Goal: Task Accomplishment & Management: Complete application form

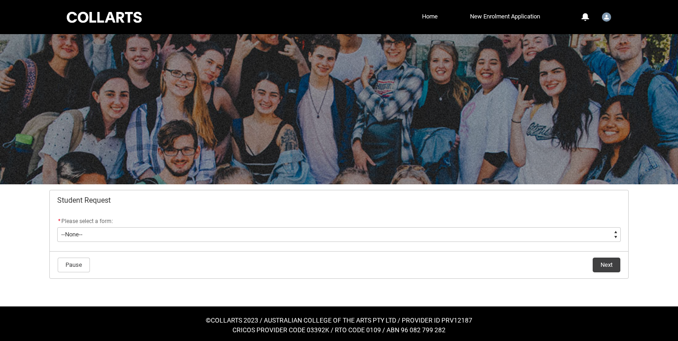
type lightning-select "Assignment_Extension_Choice"
click at [57, 227] on select "--None-- Academic Transcript Application to Appeal Assignment Extension Change …" at bounding box center [338, 234] width 563 height 15
select select "Assignment_Extension_Choice"
click at [607, 272] on button "Next" at bounding box center [606, 265] width 28 height 15
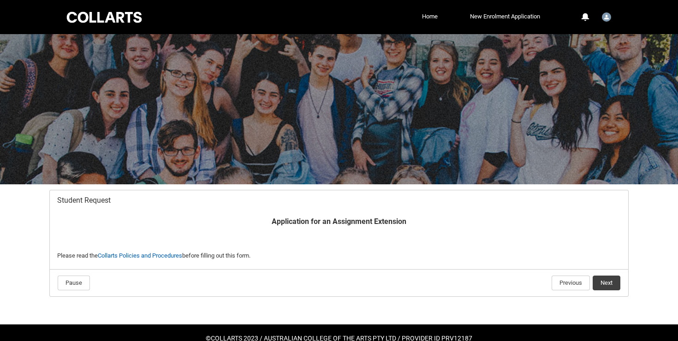
scroll to position [21, 0]
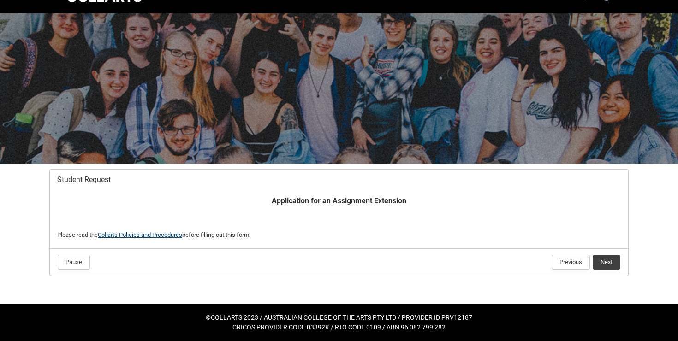
click at [141, 233] on link "Collarts Policies and Procedures" at bounding box center [140, 234] width 84 height 7
click at [607, 268] on button "Next" at bounding box center [606, 262] width 28 height 15
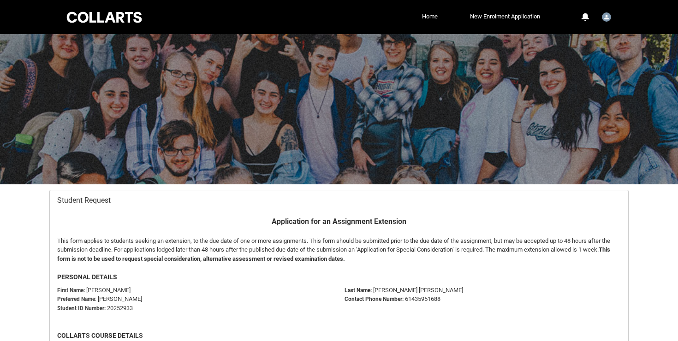
scroll to position [98, 0]
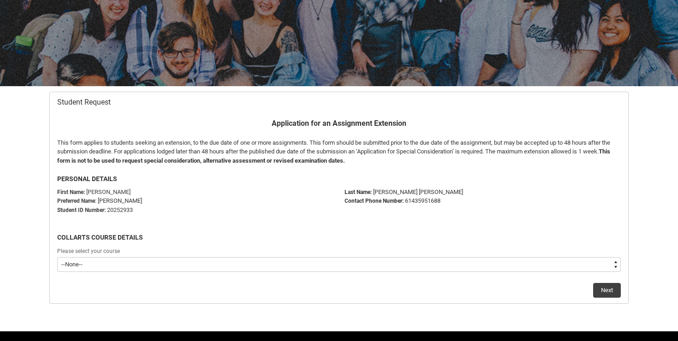
click at [320, 260] on select "--None-- Bachelor of Arts (Interior Design)" at bounding box center [338, 264] width 563 height 15
type lightning-select "recordPicklist_ProgramEnrollment.a0jOZ000004GR6nYAG"
click at [57, 257] on select "--None-- Bachelor of Arts (Interior Design)" at bounding box center [338, 264] width 563 height 15
select select "recordPicklist_ProgramEnrollment.a0jOZ000004GR6nYAG"
click at [612, 292] on button "Next" at bounding box center [607, 290] width 28 height 15
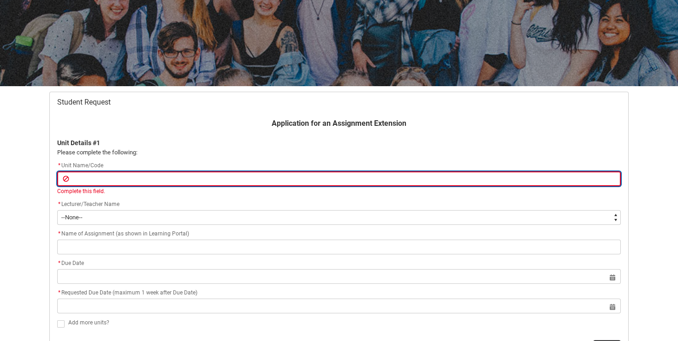
click at [237, 183] on input "text" at bounding box center [338, 178] width 563 height 15
paste input "INDDID2"
type lightning-primitive-input-simple "INDDID2"
type input "INDDID2"
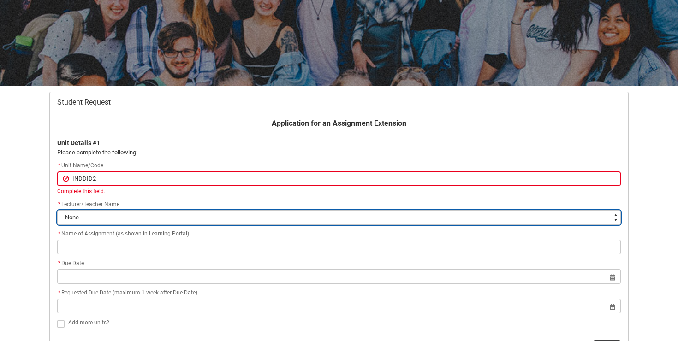
click at [153, 213] on select "--None-- [PERSON_NAME] [PERSON_NAME] [PERSON_NAME] [PERSON_NAME] [PERSON_NAME] …" at bounding box center [338, 217] width 563 height 15
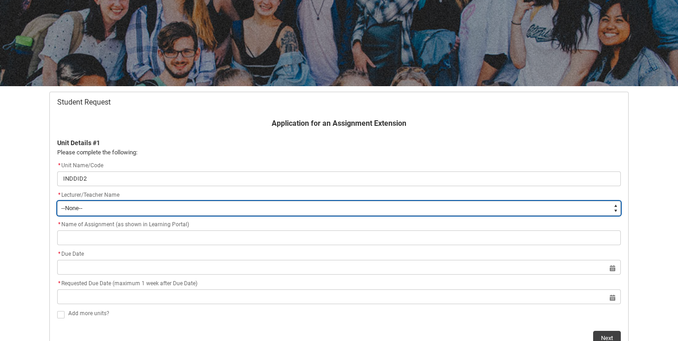
type lightning-select "Faculty_NamefromAtoM.003OZ00000LU8vOYAT"
click at [57, 201] on select "--None-- [PERSON_NAME] [PERSON_NAME] [PERSON_NAME] [PERSON_NAME] [PERSON_NAME] …" at bounding box center [338, 208] width 563 height 15
select select "Faculty_NamefromAtoM.003OZ00000LU8vOYAT"
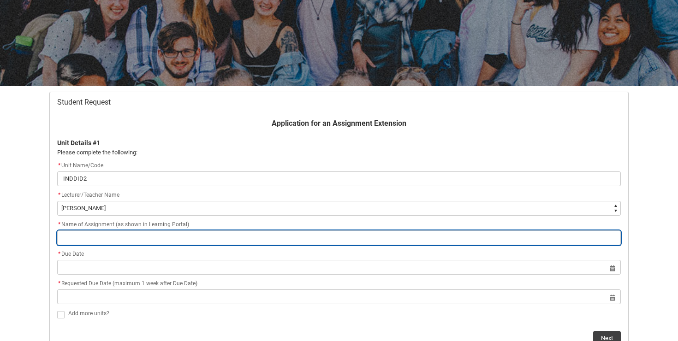
click at [101, 233] on input "text" at bounding box center [338, 237] width 563 height 15
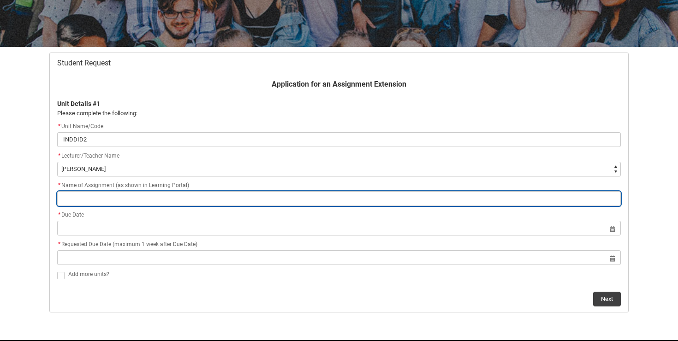
scroll to position [138, 0]
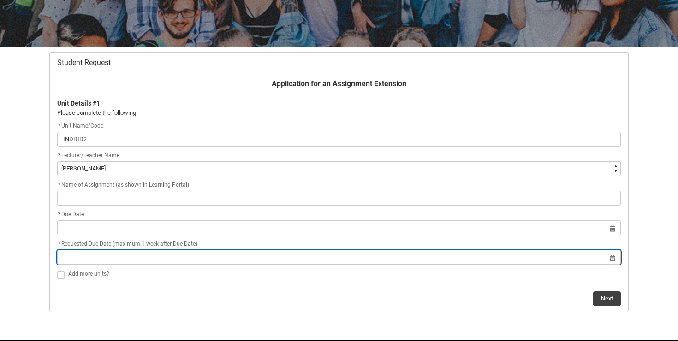
click at [86, 259] on div "* Requested Due Date (maximum 1 week after Due Date) Select a date for Requeste…" at bounding box center [338, 252] width 563 height 26
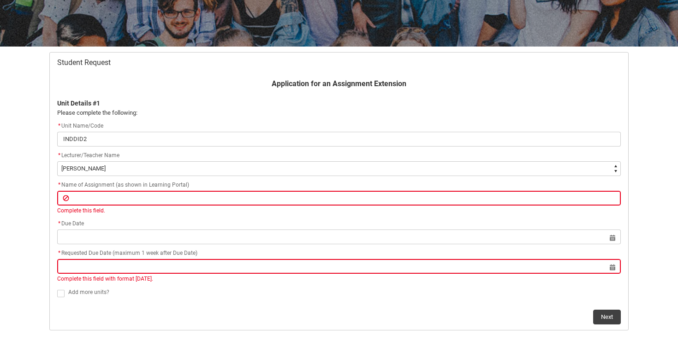
click at [91, 186] on span "* Name of Assignment (as shown in Learning Portal)" at bounding box center [123, 185] width 132 height 6
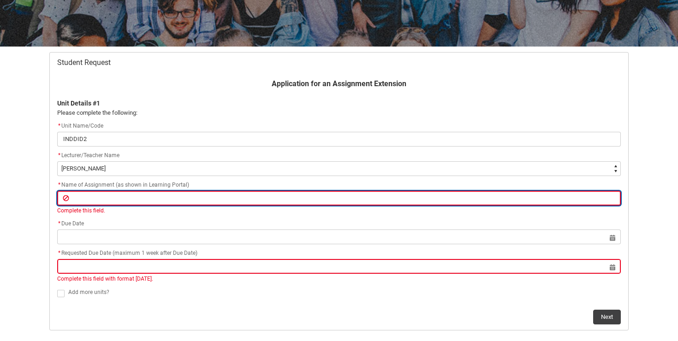
click at [92, 195] on input "text" at bounding box center [338, 198] width 563 height 15
paste input "Assignment Assessment 1: Digital Drawing of Drawing Exercises"
type lightning-primitive-input-simple "Assignment Assessment 1: Digital Drawing of Drawing Exercises"
type input "Assignment Assessment 1: Digital Drawing of Drawing Exercises"
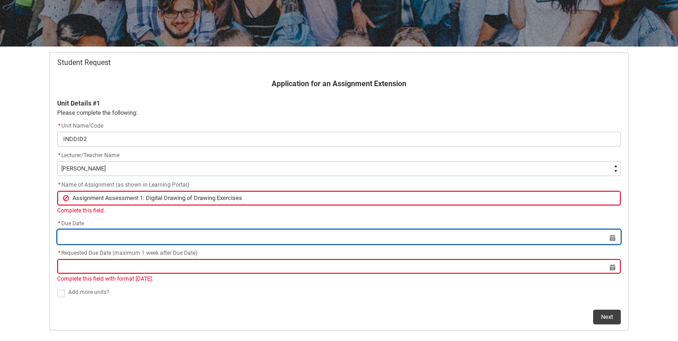
click at [92, 233] on input "text" at bounding box center [338, 237] width 563 height 15
select select "2025"
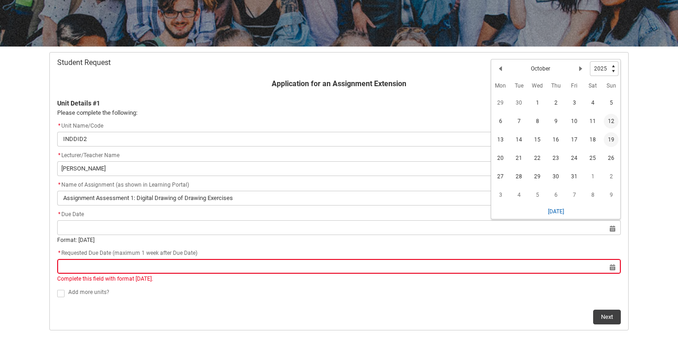
click at [611, 138] on span "19" at bounding box center [610, 139] width 15 height 15
type lightning-datepicker "[DATE]"
type lightning-input "[DATE]"
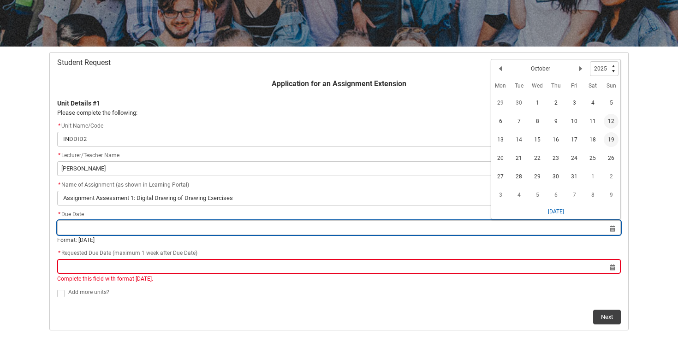
type input "[DATE]"
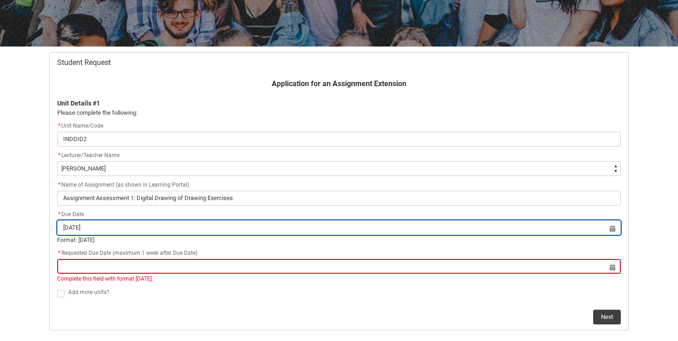
click at [153, 224] on input "[DATE]" at bounding box center [338, 227] width 563 height 15
select select "2025"
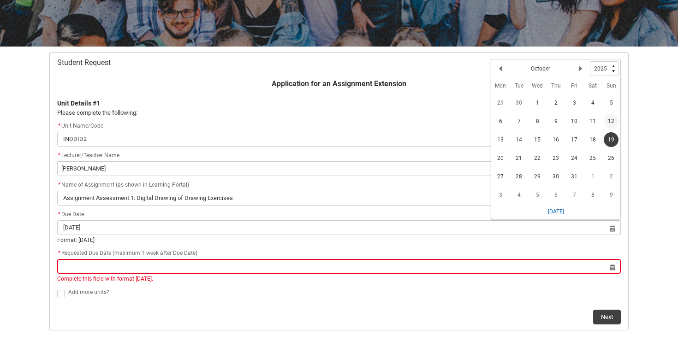
click at [613, 122] on span "12" at bounding box center [610, 121] width 15 height 15
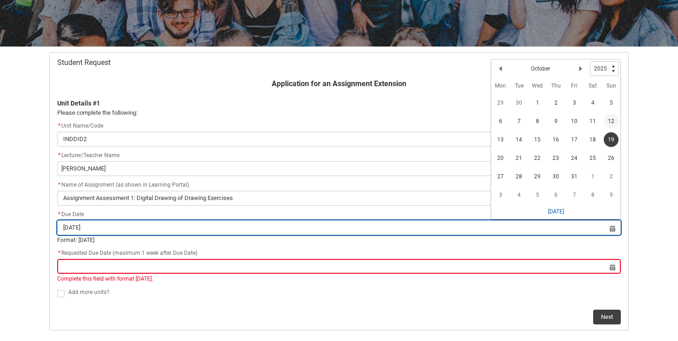
type lightning-datepicker "[DATE]"
type lightning-input "[DATE]"
type input "[DATE]"
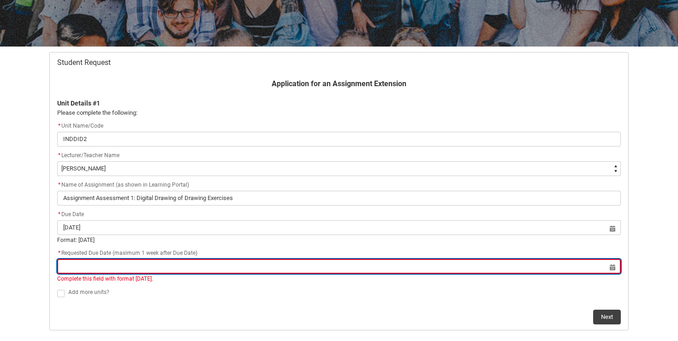
click at [278, 271] on input "text" at bounding box center [338, 266] width 563 height 15
select select "2025"
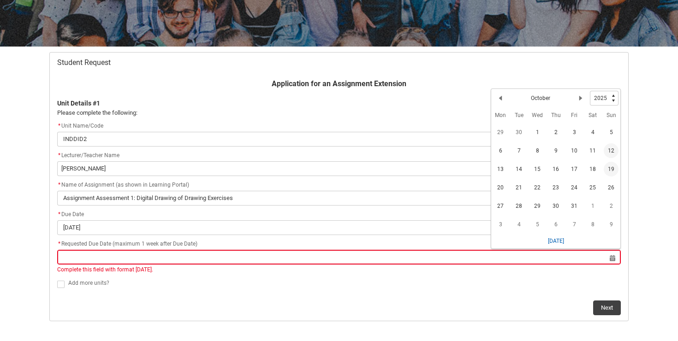
click at [616, 170] on span "19" at bounding box center [610, 169] width 15 height 15
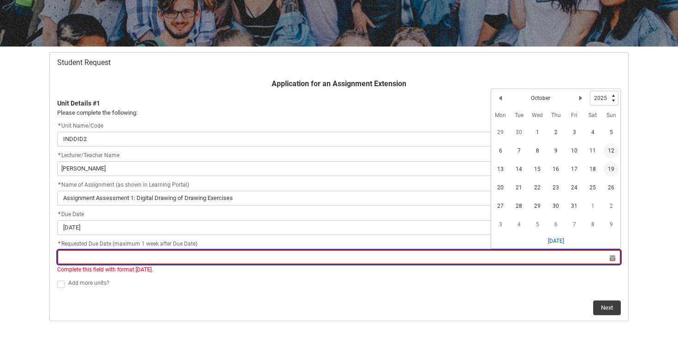
type lightning-datepicker "[DATE]"
type lightning-input "[DATE]"
type input "[DATE]"
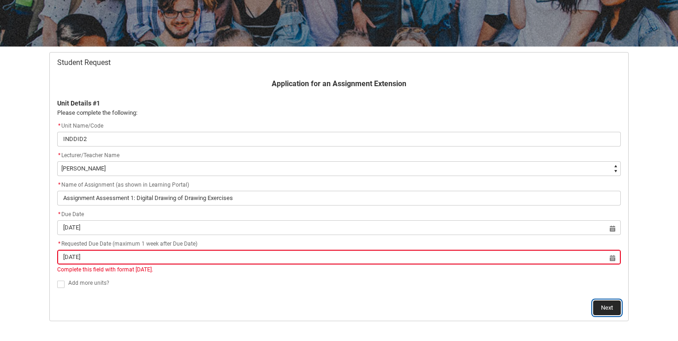
click at [610, 303] on button "Next" at bounding box center [607, 308] width 28 height 15
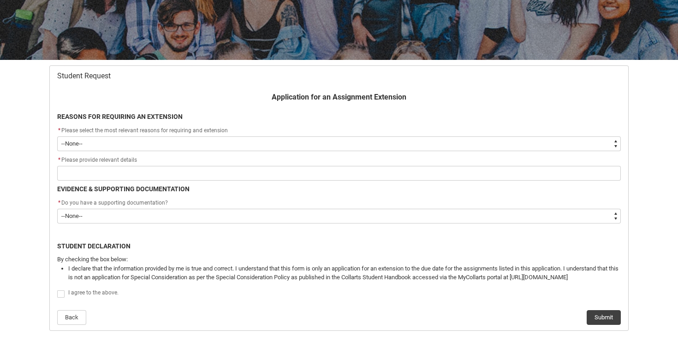
scroll to position [125, 0]
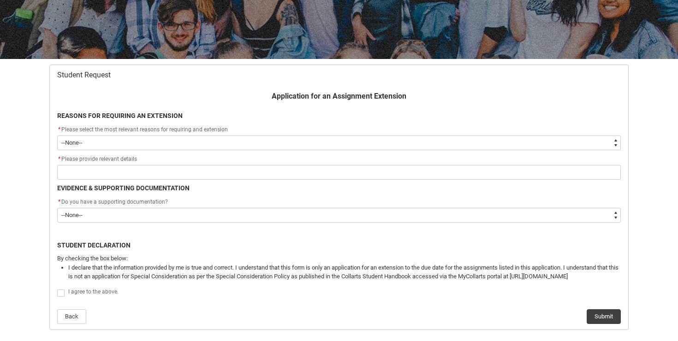
click at [121, 145] on select "--None-- Medical Reasons Work obligations Family obligations Academic Difficult…" at bounding box center [338, 143] width 563 height 15
type lightning-select "choice_AssignmentExtension_Reason_Academic"
click at [57, 136] on select "--None-- Medical Reasons Work obligations Family obligations Academic Difficult…" at bounding box center [338, 143] width 563 height 15
select select "choice_AssignmentExtension_Reason_Academic"
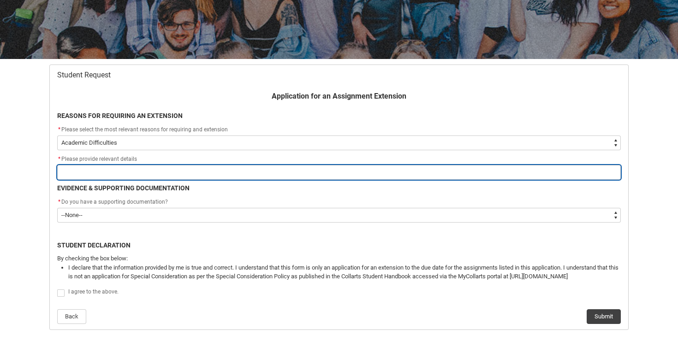
click at [79, 171] on input "text" at bounding box center [338, 172] width 563 height 15
type lightning-primitive-input-simple "have felt overwhelmed by assignment week with the 4 unit load, this extension w…"
type input "have felt overwhelmed by assignment week with the 4 unit load, this extension w…"
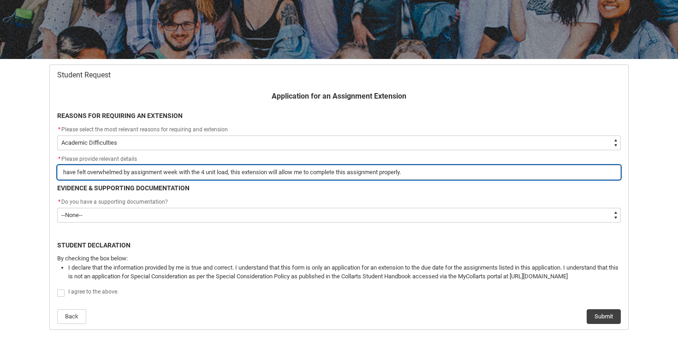
drag, startPoint x: 207, startPoint y: 170, endPoint x: 166, endPoint y: 171, distance: 41.1
click at [166, 171] on input "have felt overwhelmed by assignment week with the 4 unit load, this extension w…" at bounding box center [338, 172] width 563 height 15
type lightning-primitive-input-simple "have felt overwhelmed by assignment unit load, this extension will allow me to …"
type input "have felt overwhelmed by assignment unit load, this extension will allow me to …"
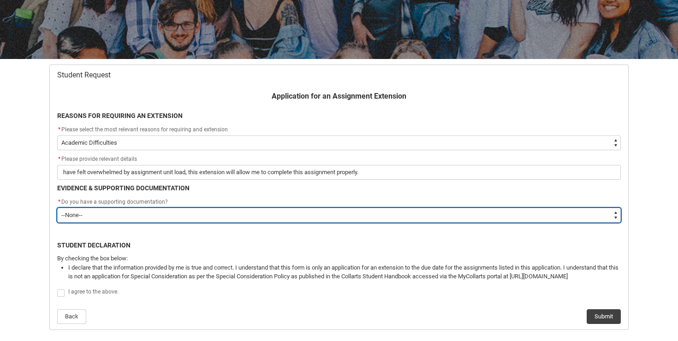
click at [277, 210] on select "--None-- Yes No" at bounding box center [338, 215] width 563 height 15
type lightning-select "Yes"
click at [57, 208] on select "--None-- Yes No" at bounding box center [338, 215] width 563 height 15
select select "Yes"
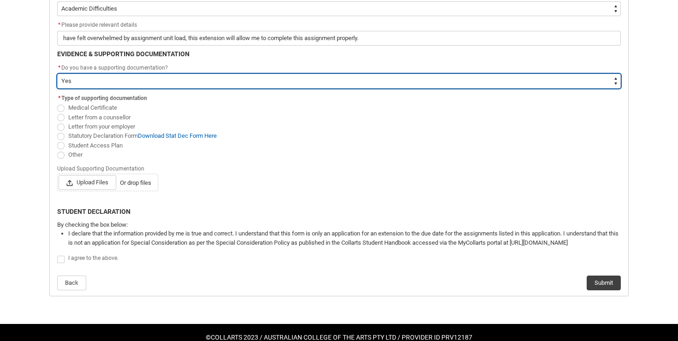
scroll to position [260, 0]
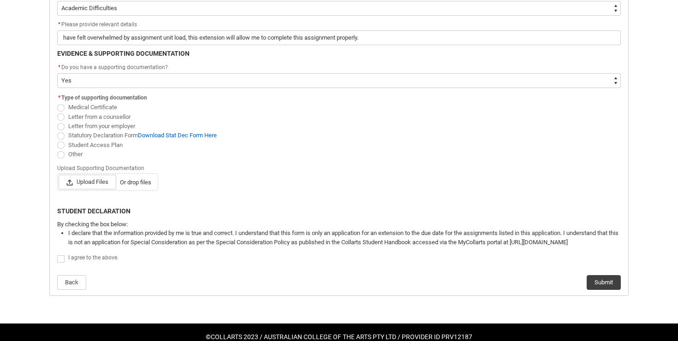
click at [60, 144] on span at bounding box center [60, 145] width 7 height 7
click at [57, 140] on input "Student Access Plan" at bounding box center [57, 140] width 0 height 0
radio input "true"
click at [75, 185] on lightning-primitive-icon at bounding box center [71, 182] width 10 height 14
click at [59, 175] on input "Upload Files Or drop files" at bounding box center [58, 174] width 0 height 0
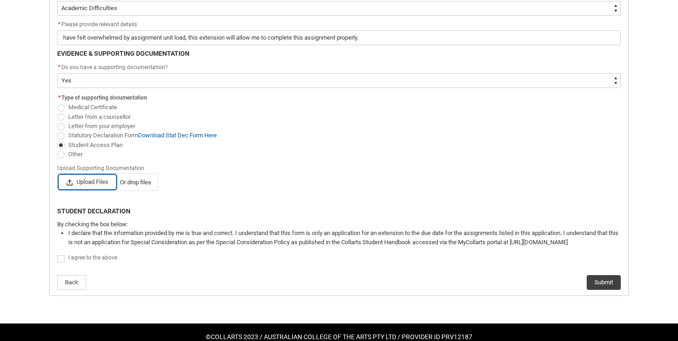
type lightning-input "C:\fakepath\APPROVED Student Access Plan - [PERSON_NAME].pdf"
type input "C:\fakepath\APPROVED Student Access Plan - [PERSON_NAME].pdf"
click at [60, 256] on span at bounding box center [60, 258] width 7 height 7
click at [57, 254] on input "I agree to the above." at bounding box center [57, 254] width 0 height 0
type lightning-input "true"
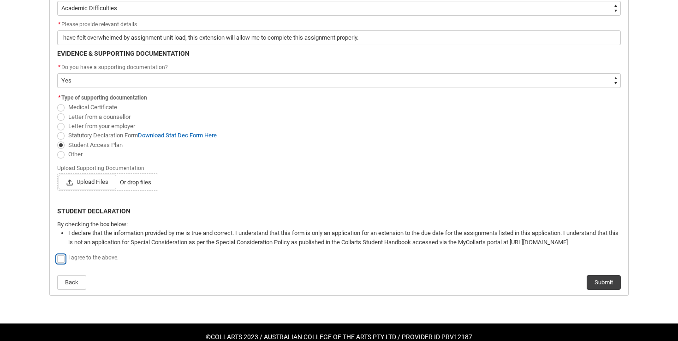
checkbox input "true"
click at [101, 183] on span "Upload Files" at bounding box center [88, 182] width 58 height 15
click at [59, 175] on input "Upload Files Or drop files" at bounding box center [58, 174] width 0 height 0
type input "C:\fakepath\APPROVED Student Access Plan - [PERSON_NAME].pdf"
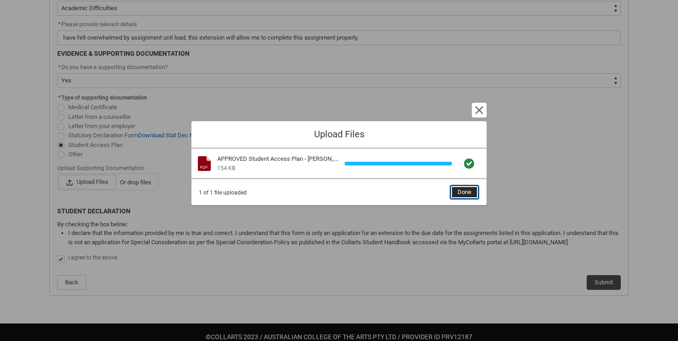
click at [464, 193] on span "Done" at bounding box center [464, 192] width 14 height 14
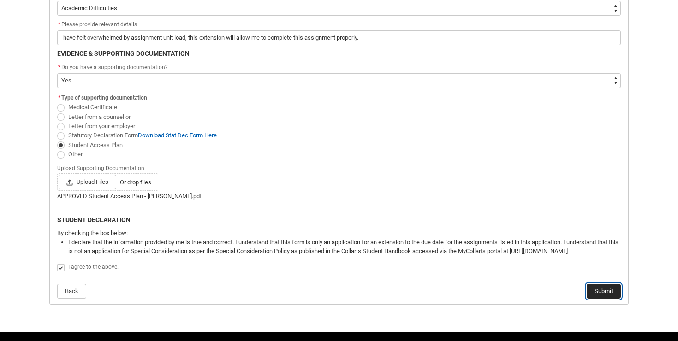
click at [606, 295] on button "Submit" at bounding box center [603, 291] width 34 height 15
